Goal: Obtain resource: Obtain resource

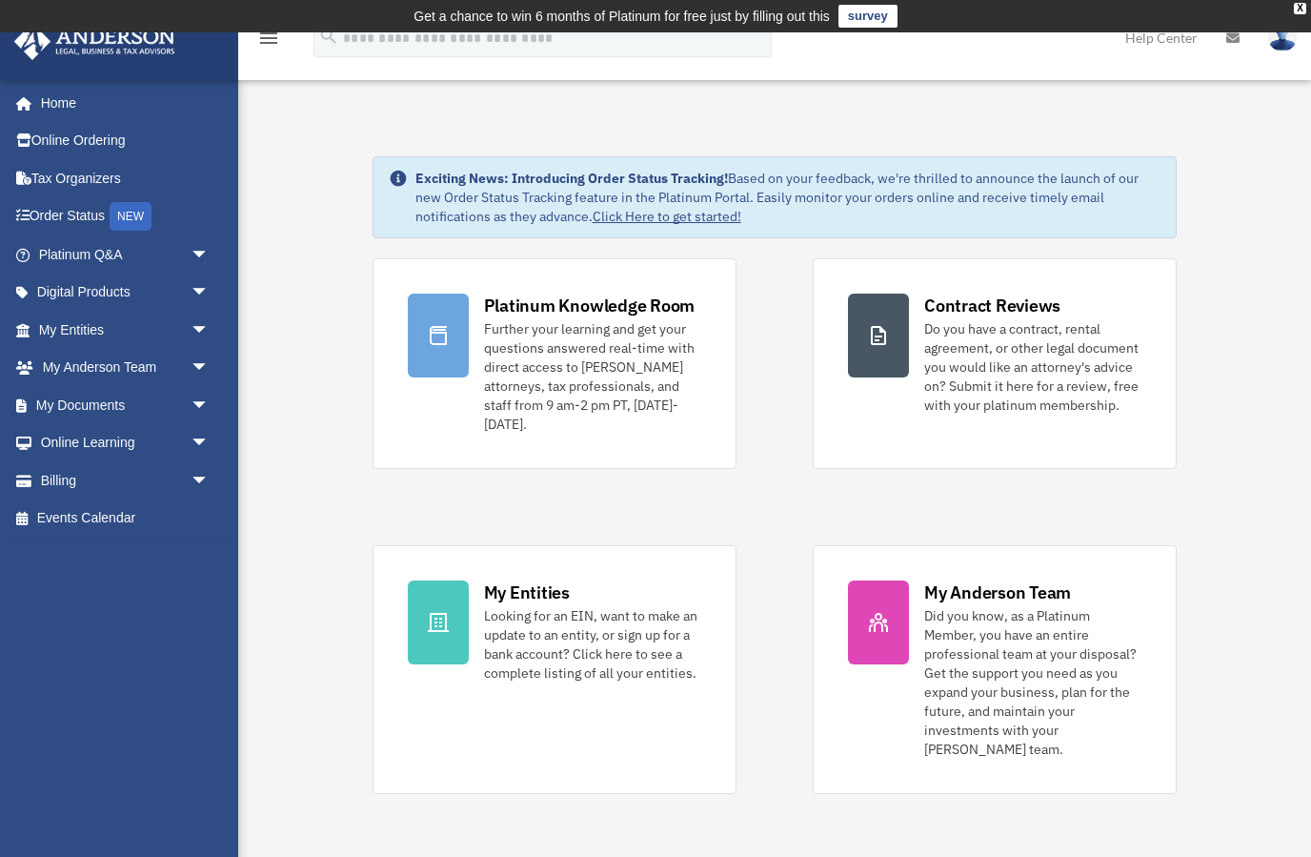
click at [203, 401] on span "arrow_drop_down" at bounding box center [210, 405] width 38 height 39
click at [78, 450] on link "Box" at bounding box center [133, 443] width 212 height 38
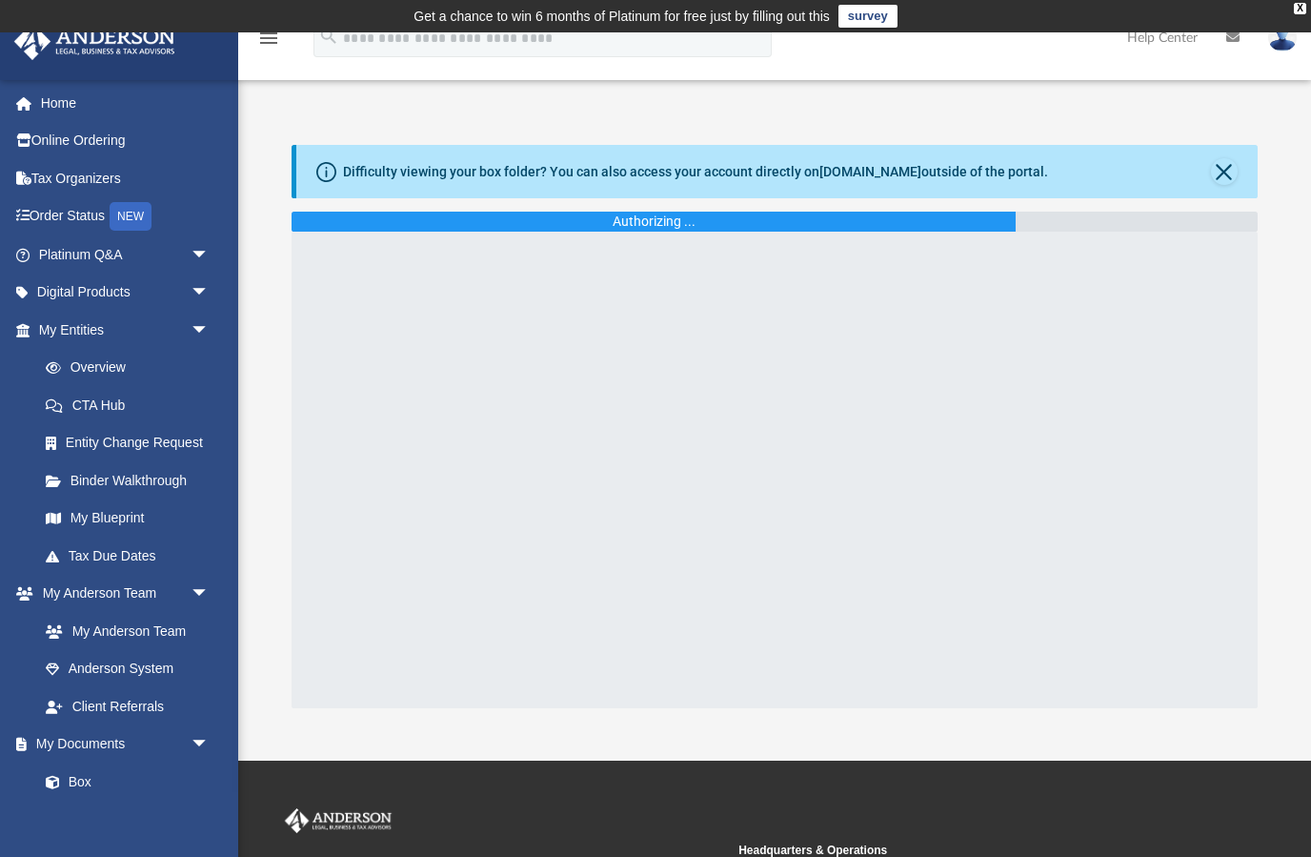
click at [1227, 173] on button "Close" at bounding box center [1224, 171] width 27 height 27
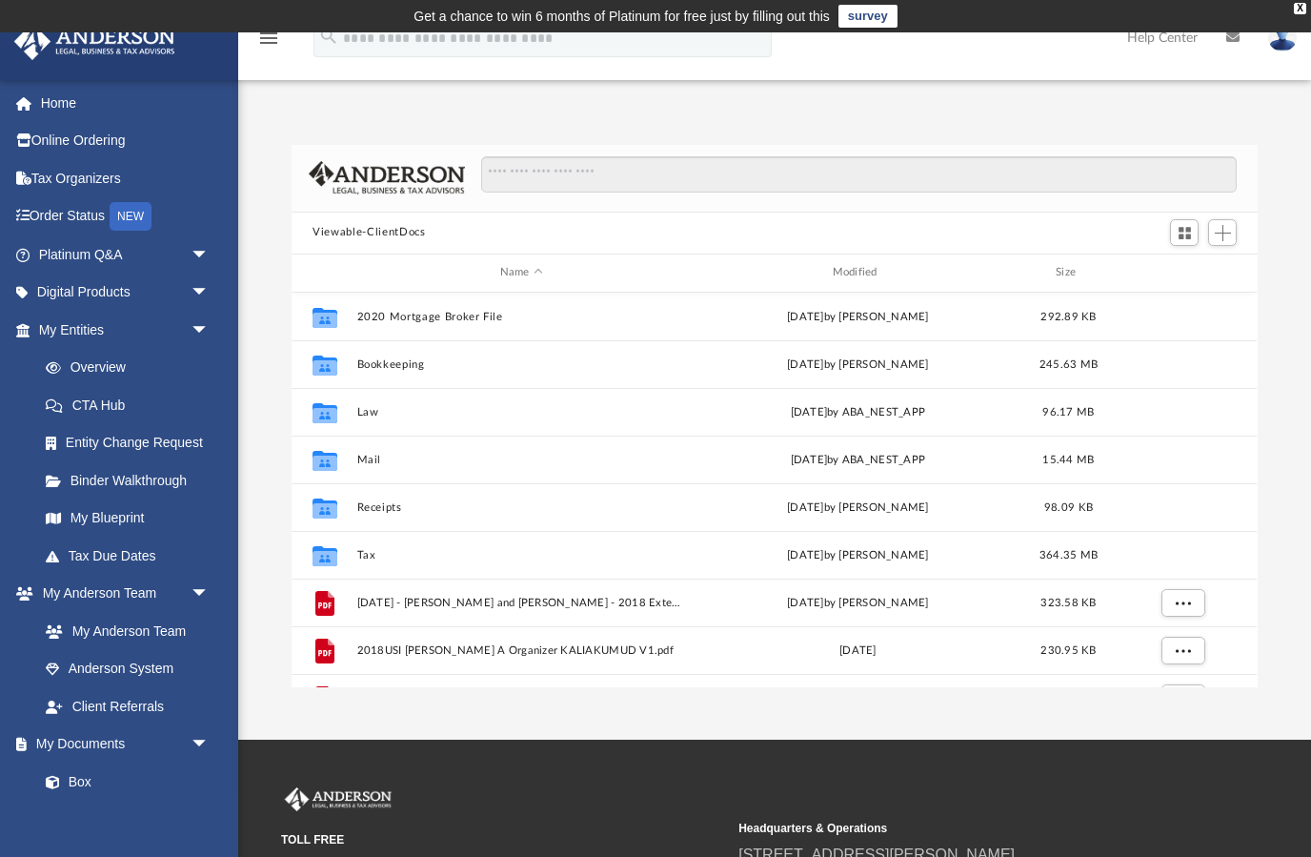
scroll to position [434, 966]
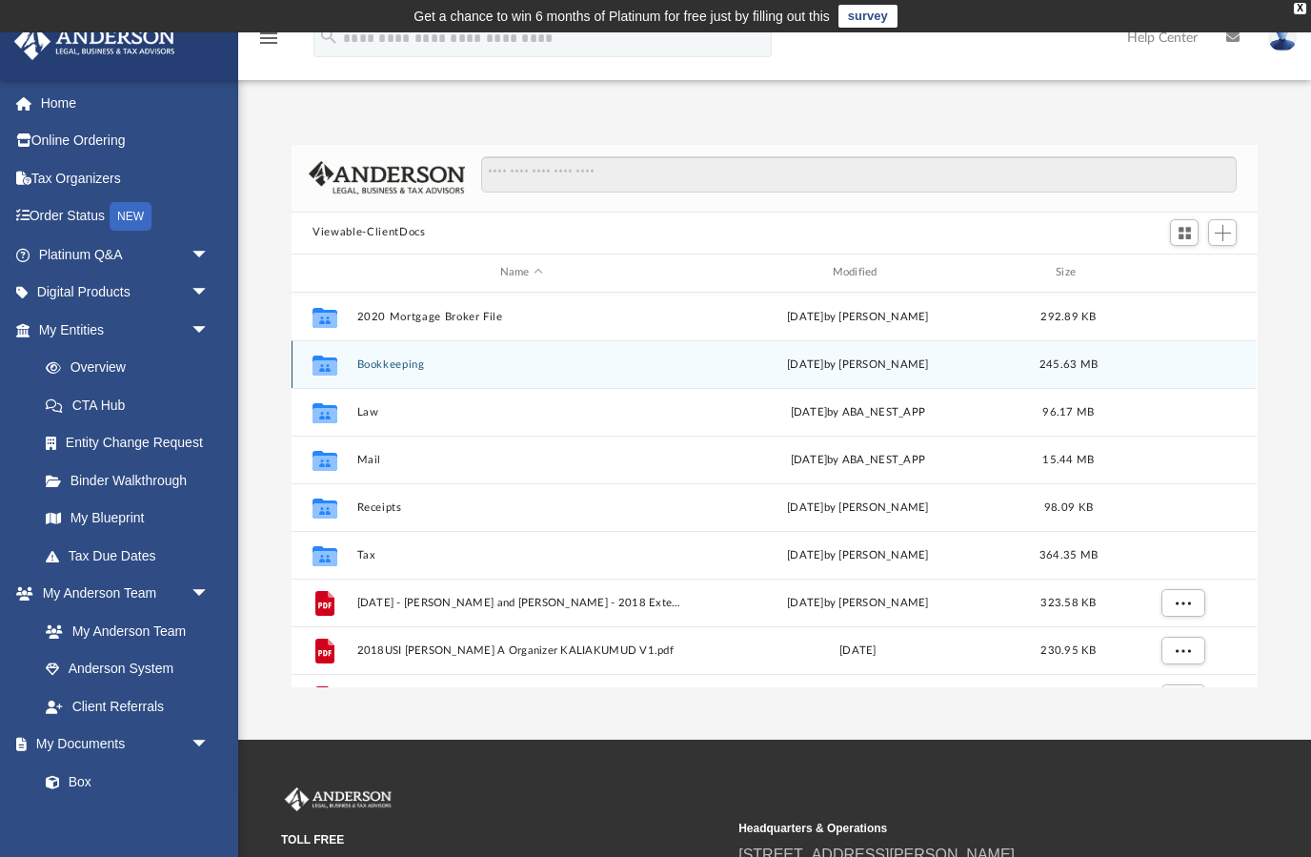
click at [414, 368] on button "Bookkeeping" at bounding box center [521, 363] width 329 height 12
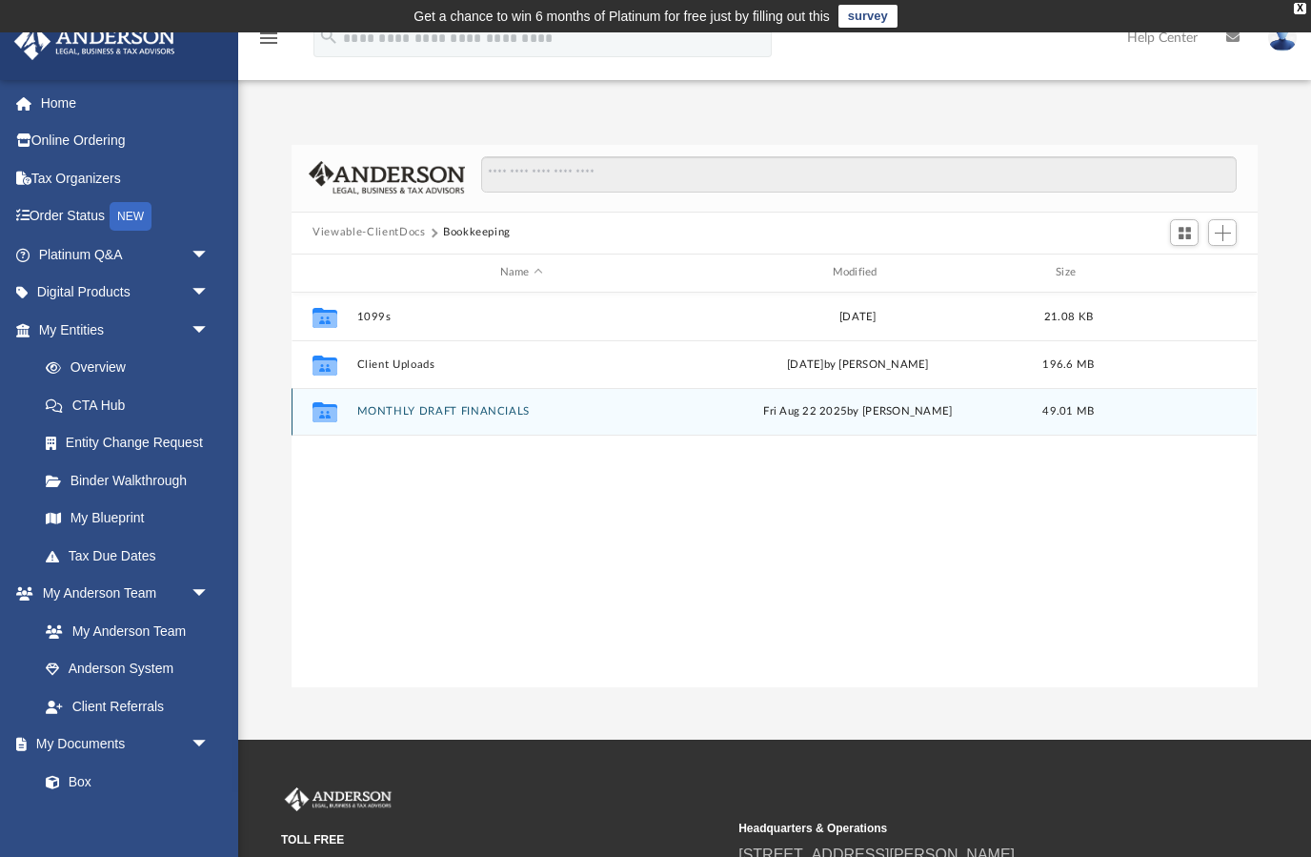
click at [499, 415] on button "MONTHLY DRAFT FINANCIALS" at bounding box center [521, 411] width 329 height 12
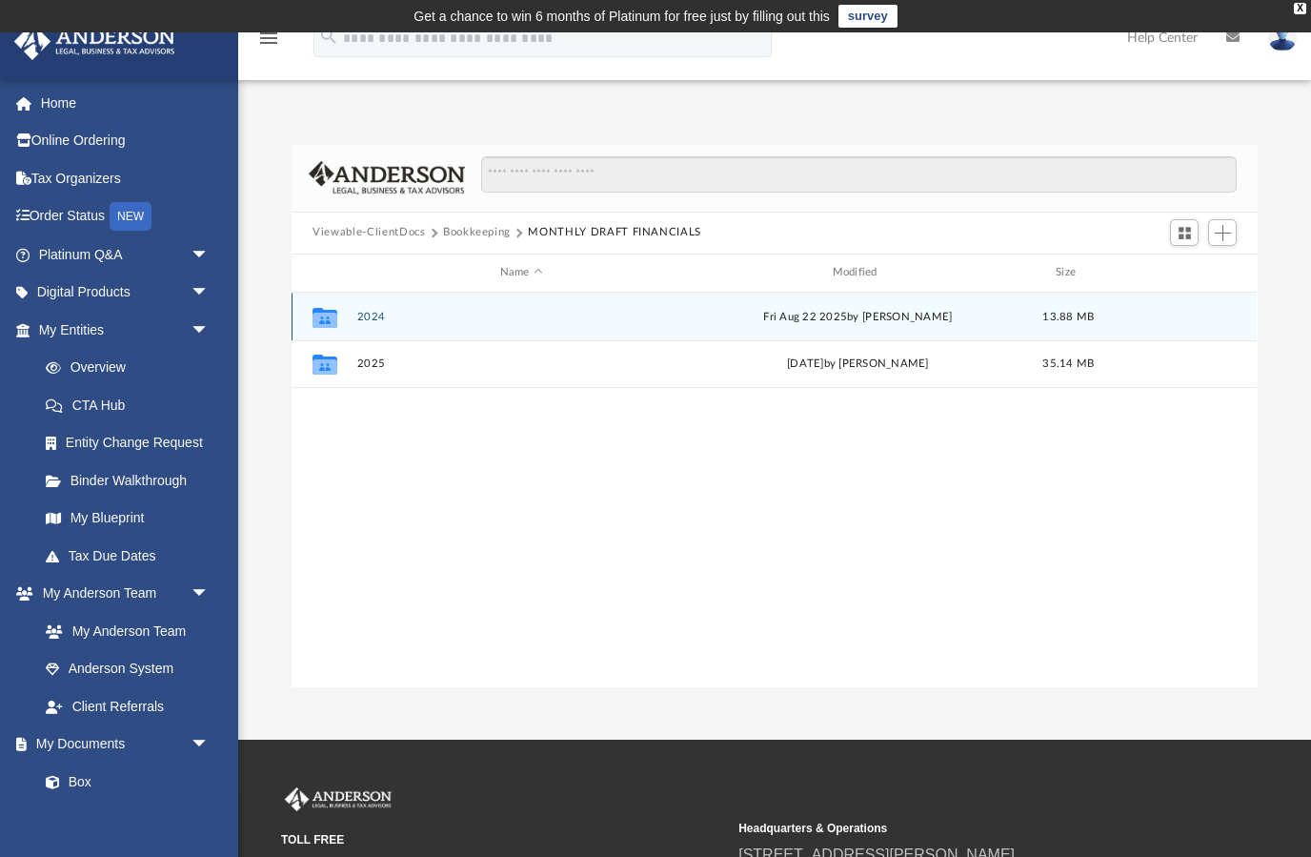
click at [443, 320] on button "2024" at bounding box center [521, 316] width 329 height 12
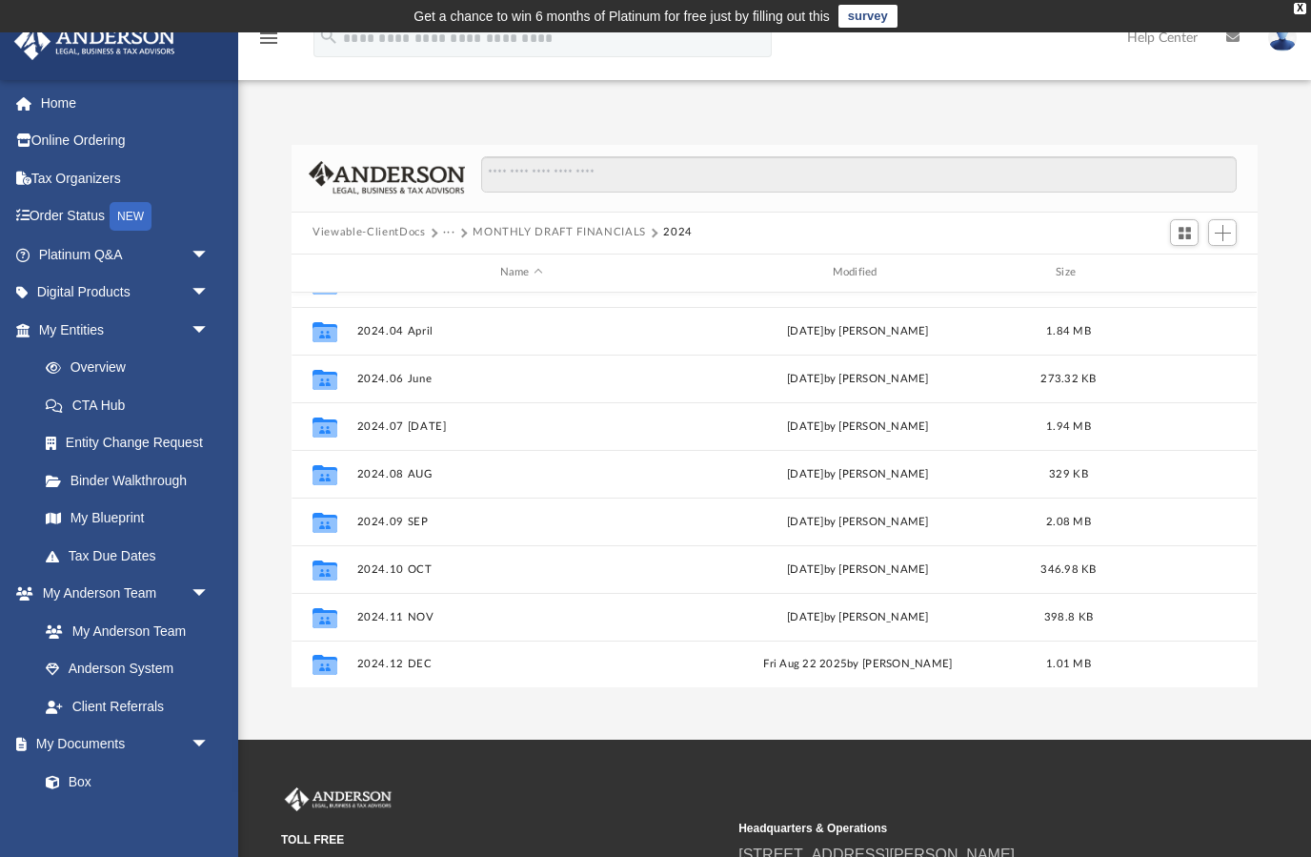
scroll to position [129, 0]
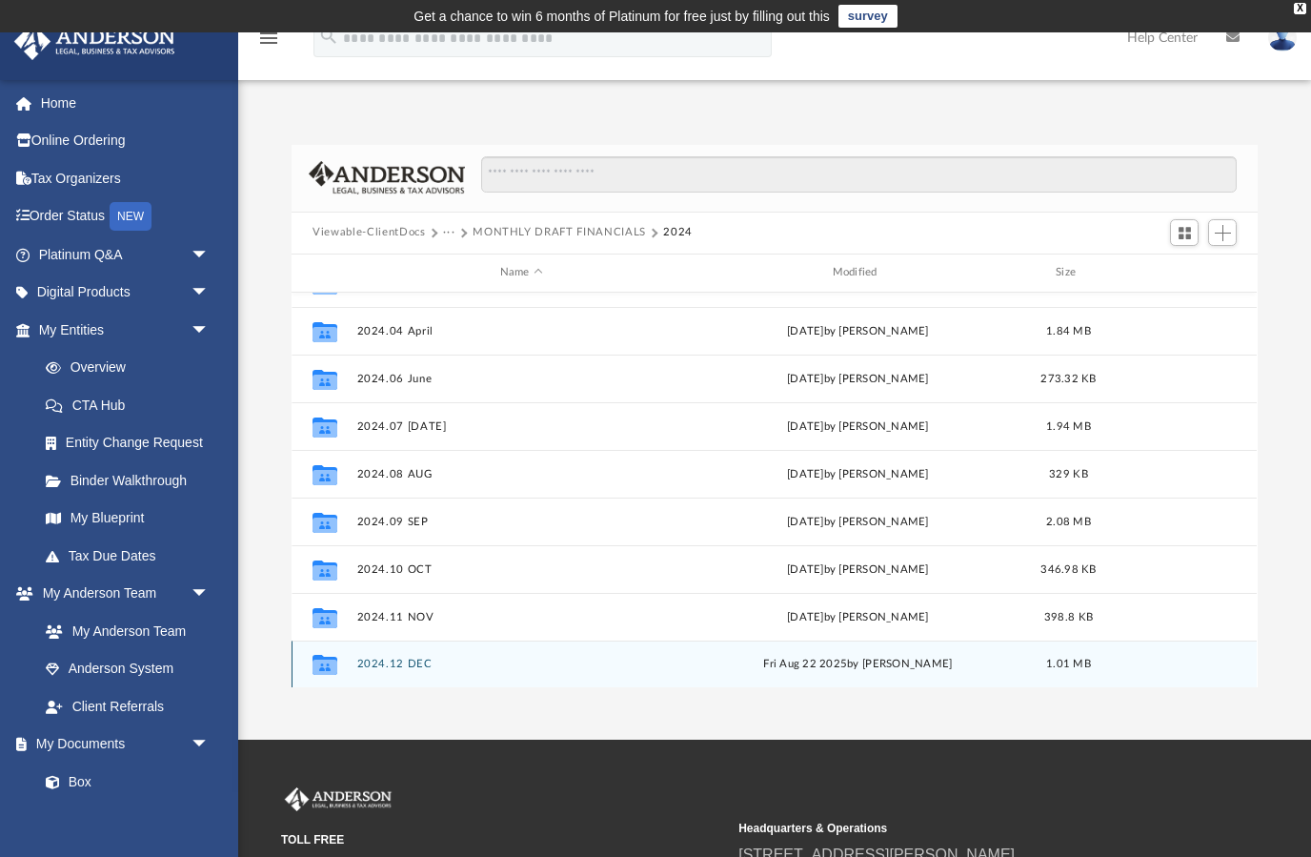
click at [329, 673] on icon "grid" at bounding box center [325, 666] width 25 height 15
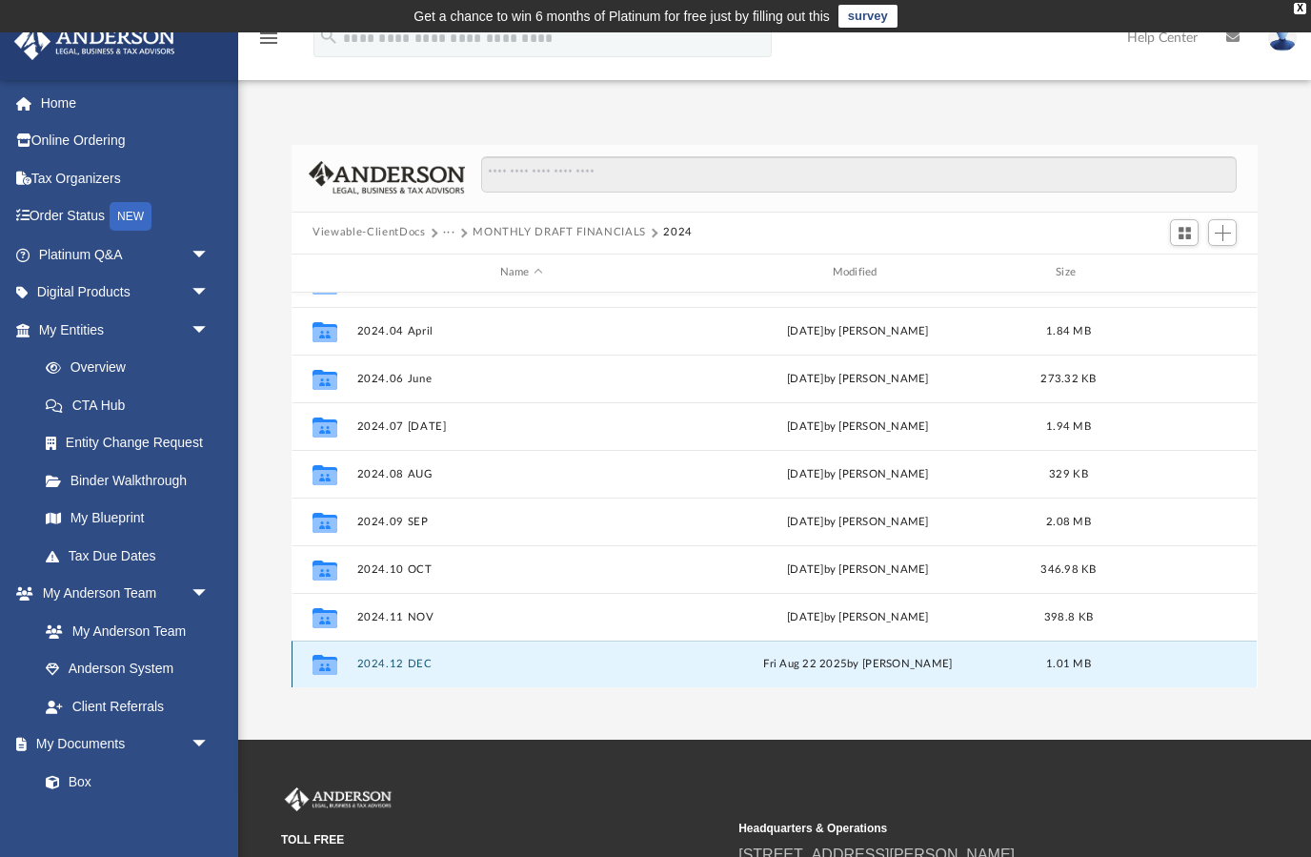
click at [395, 669] on button "2024.12 DEC" at bounding box center [521, 664] width 329 height 12
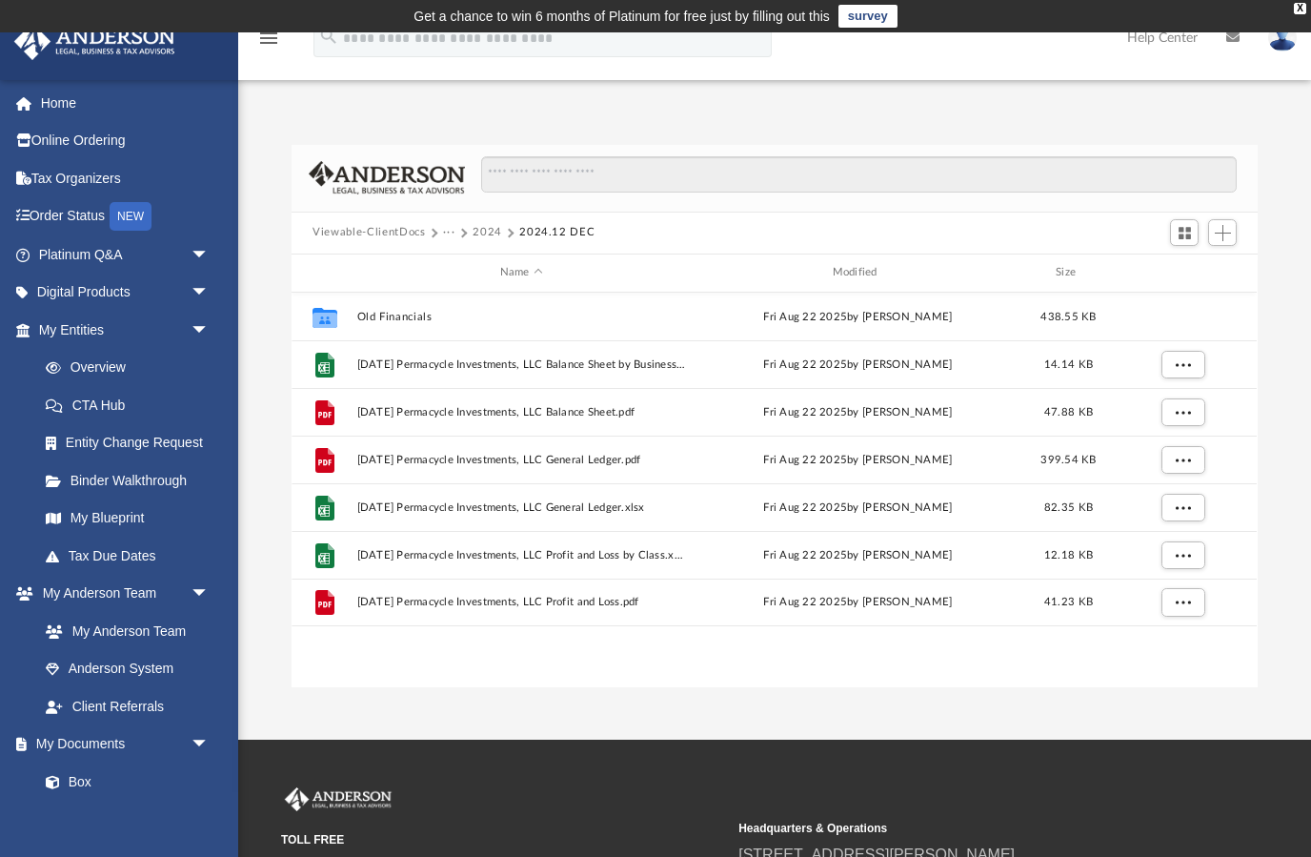
scroll to position [0, 0]
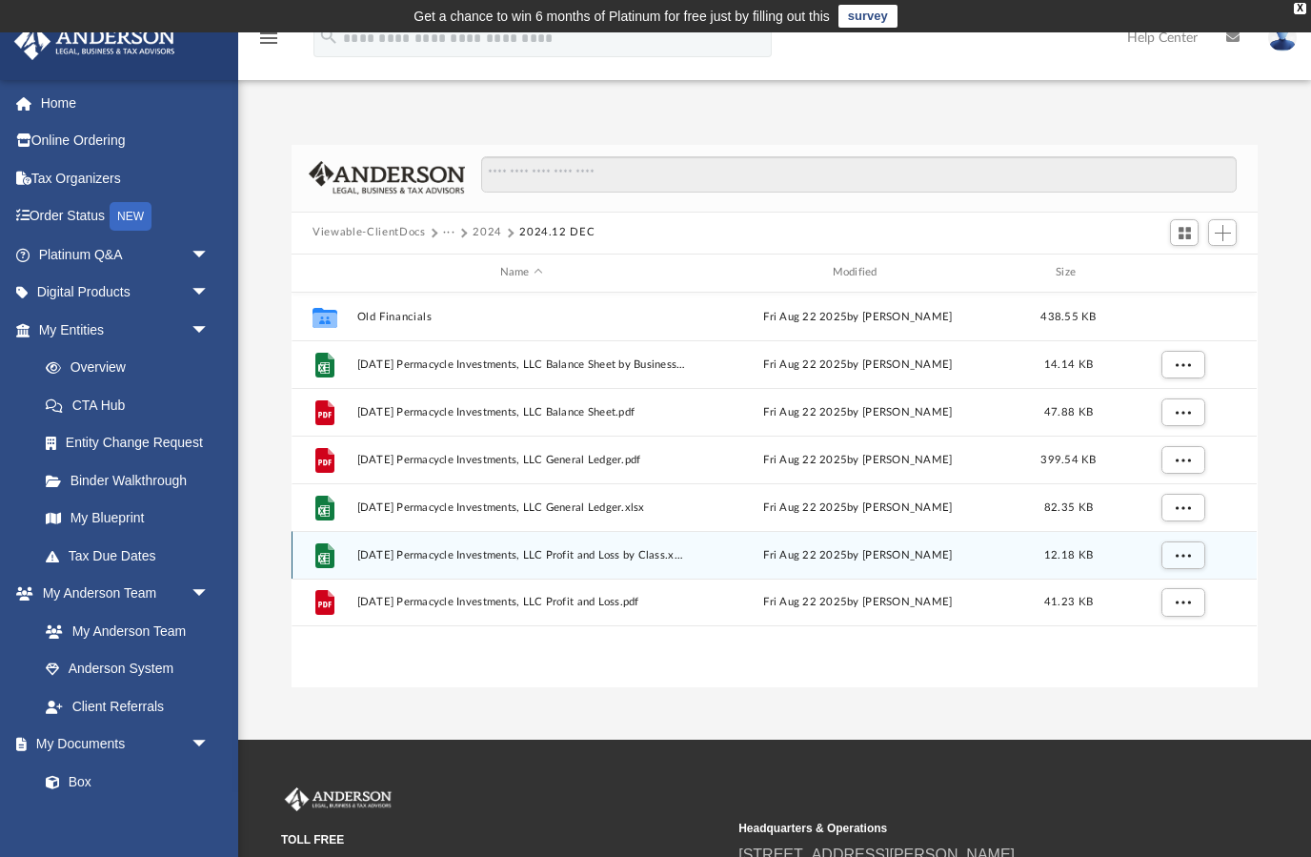
click at [1181, 557] on span "More options" at bounding box center [1183, 554] width 15 height 10
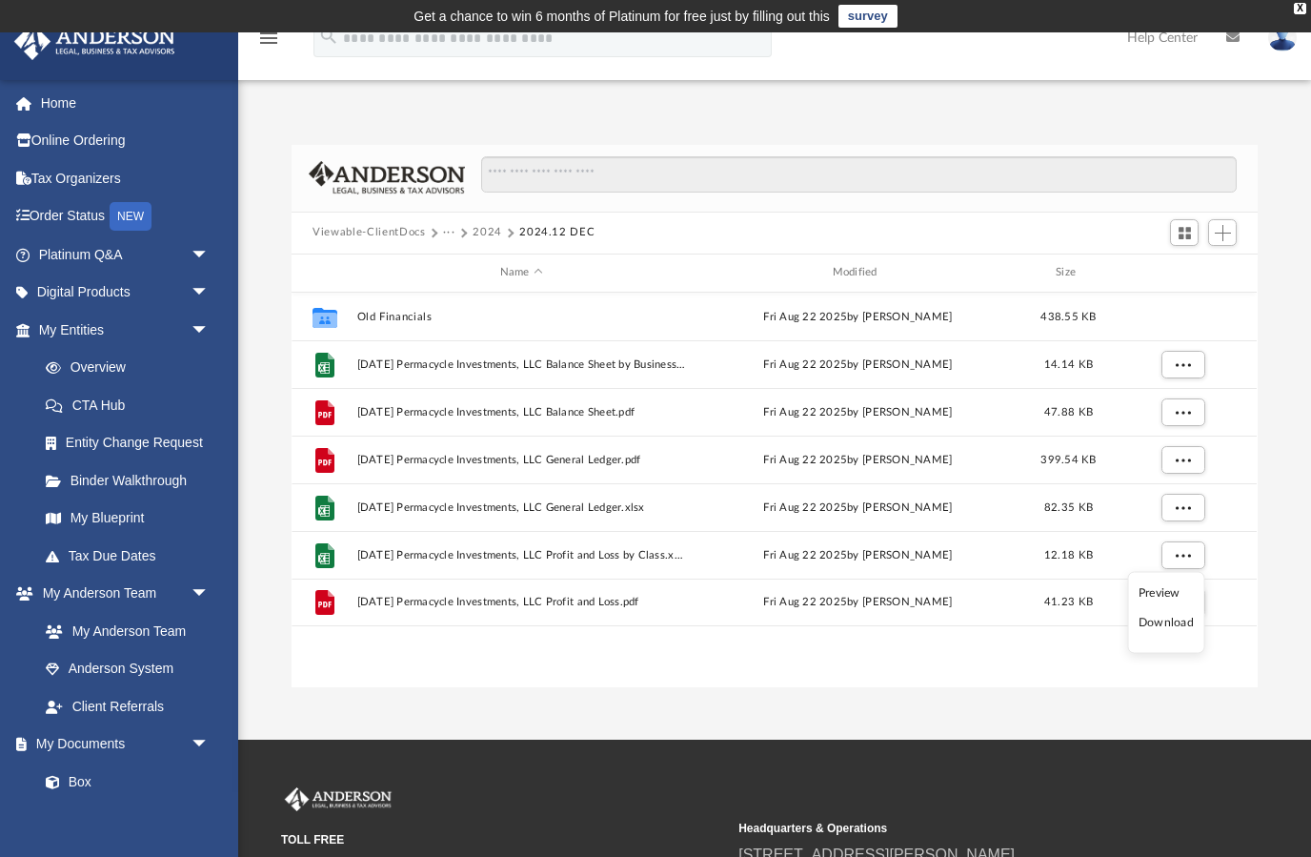
click at [1162, 598] on li "Preview" at bounding box center [1166, 592] width 55 height 20
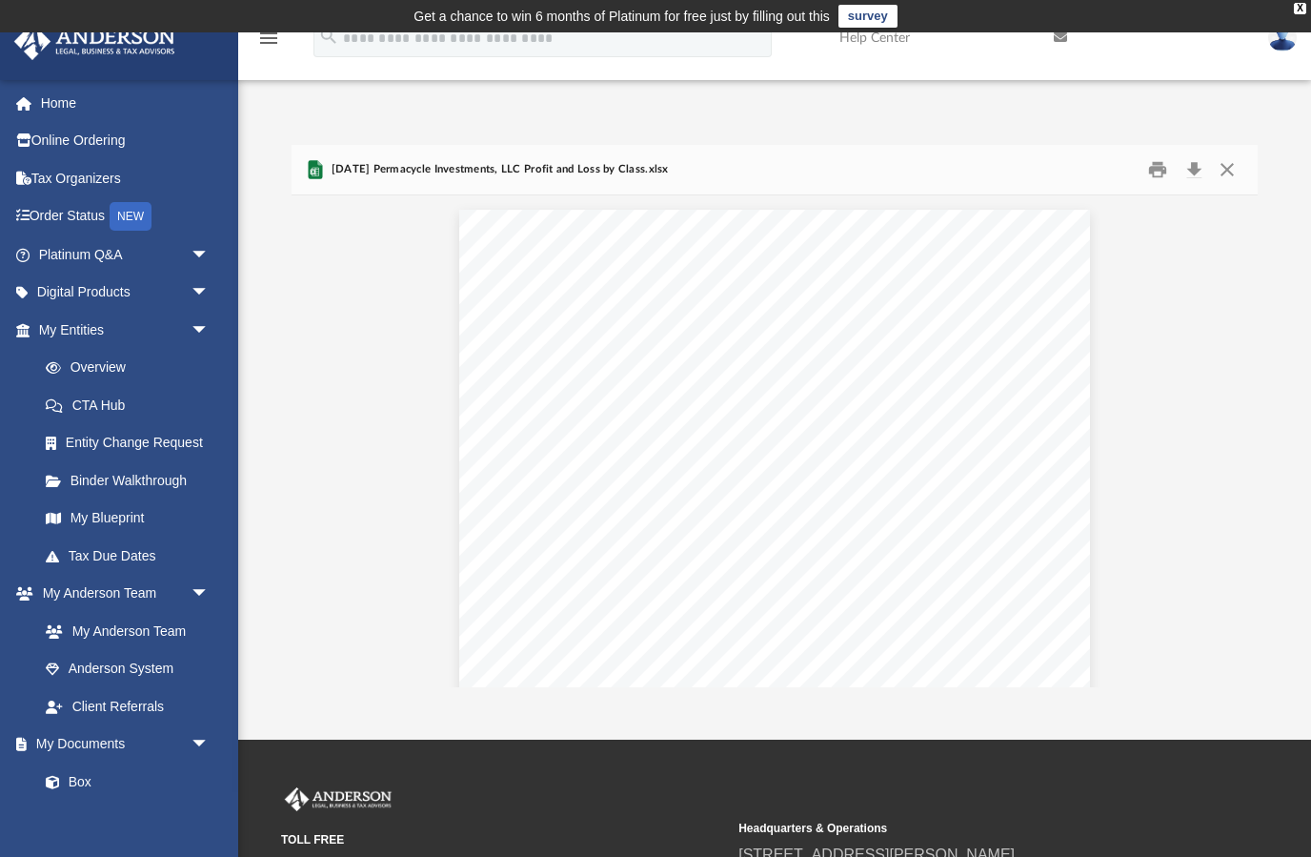
click at [1155, 173] on button "Print" at bounding box center [1158, 169] width 38 height 30
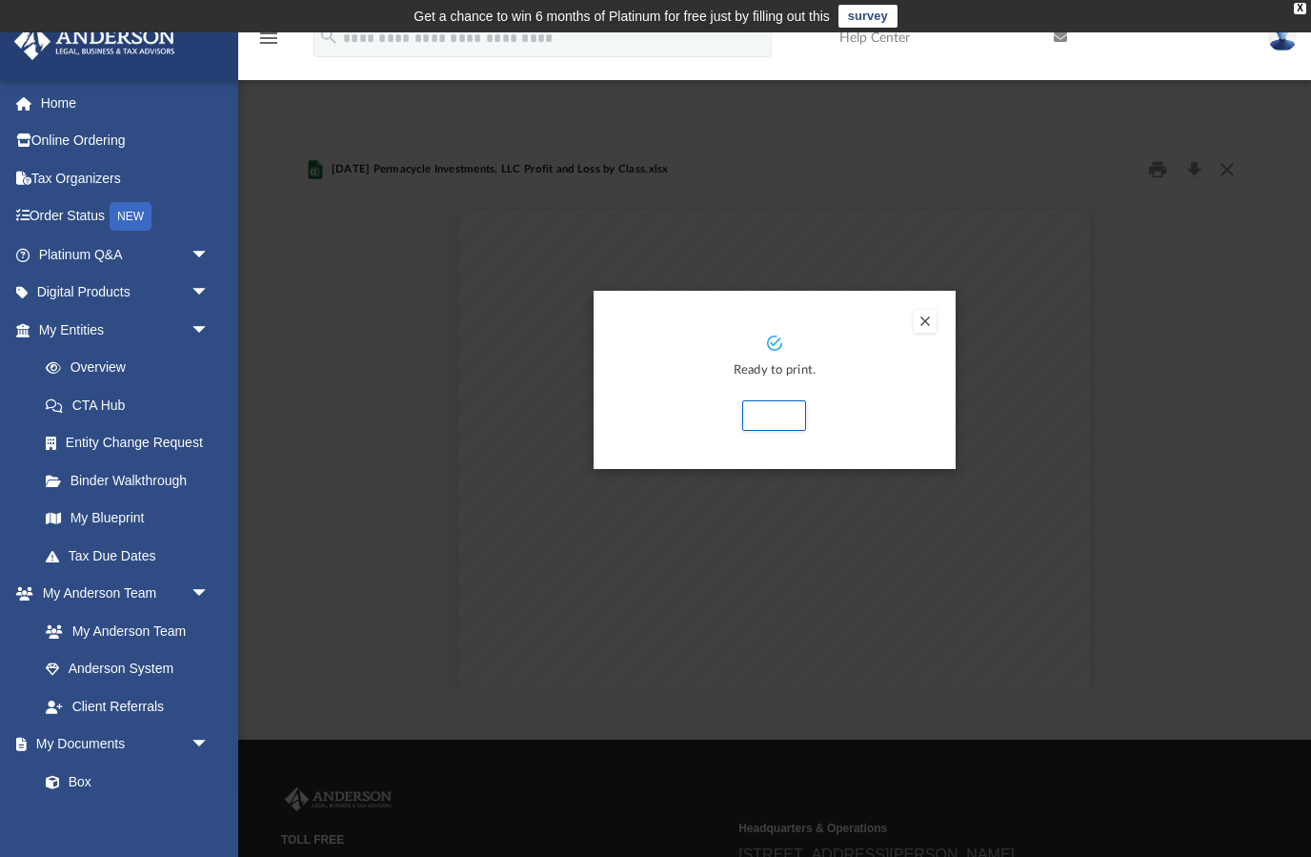
click at [780, 428] on button "Print" at bounding box center [774, 415] width 64 height 30
